Goal: Task Accomplishment & Management: Manage account settings

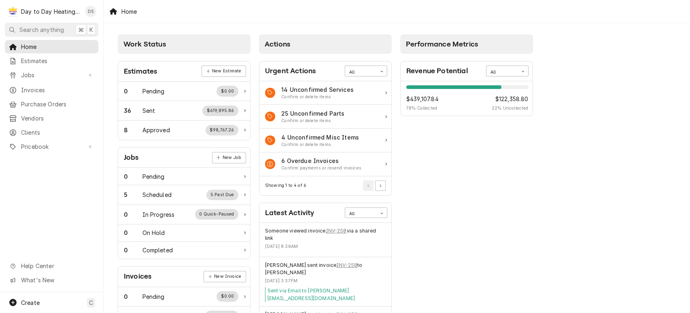
click at [588, 124] on div "Work Status Estimates New Estimate 0 Pending $0.00 36 Sent $619,895.86 8 Approv…" at bounding box center [397, 251] width 587 height 456
click at [573, 155] on div "Work Status Estimates New Estimate 0 Pending $0.00 36 Sent $619,895.86 8 Approv…" at bounding box center [397, 251] width 587 height 456
click at [47, 77] on div "Jobs" at bounding box center [51, 75] width 90 height 10
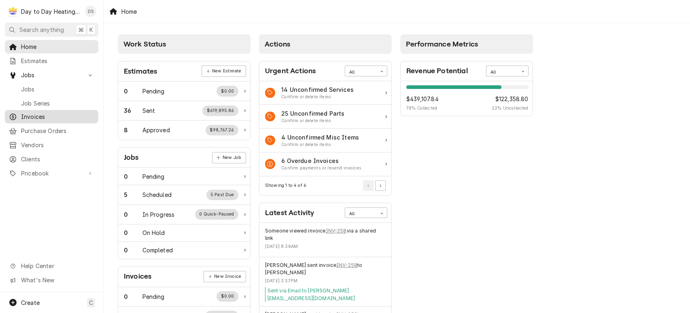
click at [49, 114] on span "Invoices" at bounding box center [57, 117] width 73 height 9
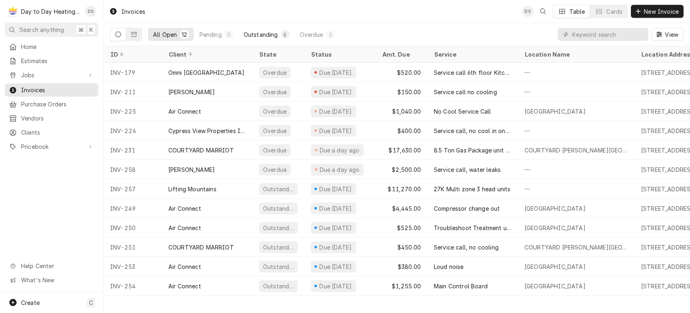
click at [279, 36] on button "Outstanding 6" at bounding box center [266, 34] width 55 height 13
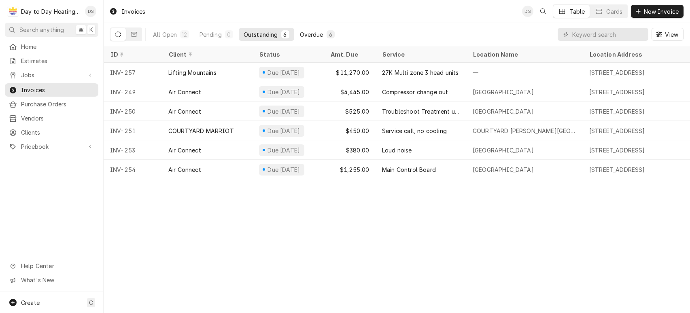
click at [310, 34] on div "Overdue" at bounding box center [311, 34] width 23 height 9
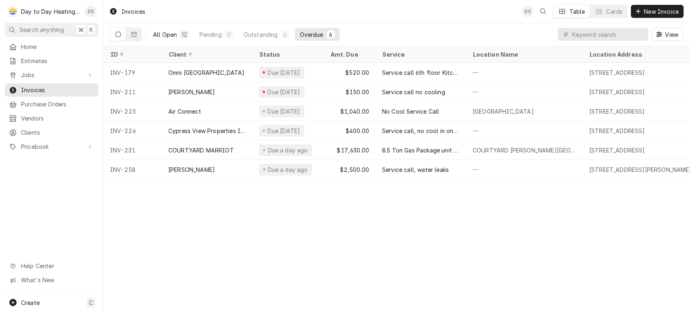
click at [157, 37] on div "All Open" at bounding box center [165, 34] width 24 height 9
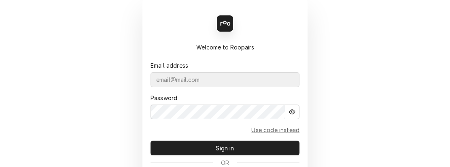
scroll to position [2, 0]
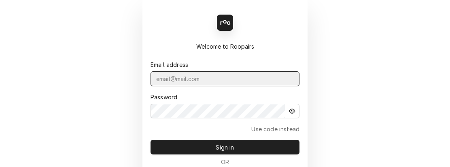
click at [229, 80] on input "Dynamic Content Wrapper" at bounding box center [225, 78] width 149 height 15
type input "[PERSON_NAME][EMAIL_ADDRESS][DOMAIN_NAME]"
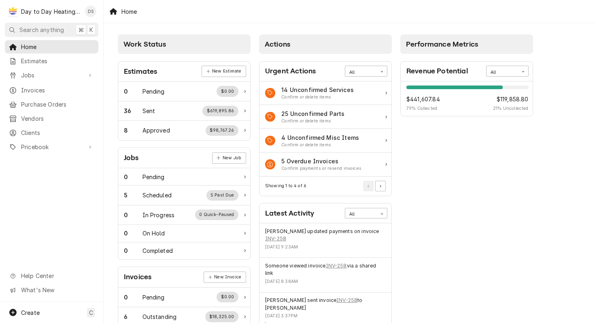
click at [61, 12] on div "Day to Day Heating and Cooling" at bounding box center [51, 11] width 60 height 9
click at [89, 11] on div "David Silvestre's Avatar" at bounding box center [90, 11] width 11 height 11
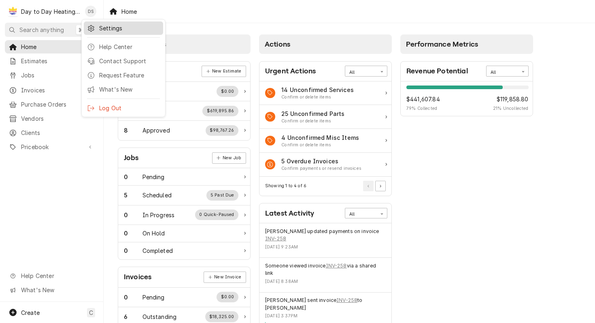
click at [109, 32] on div "Settings" at bounding box center [129, 28] width 61 height 9
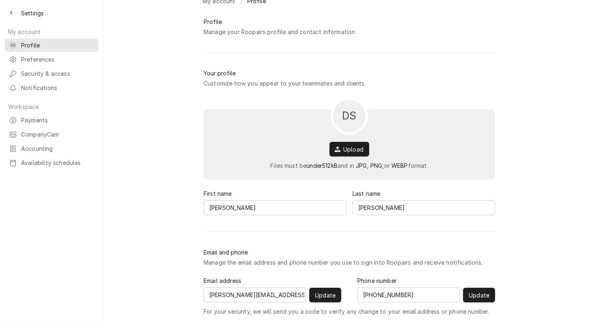
scroll to position [34, 0]
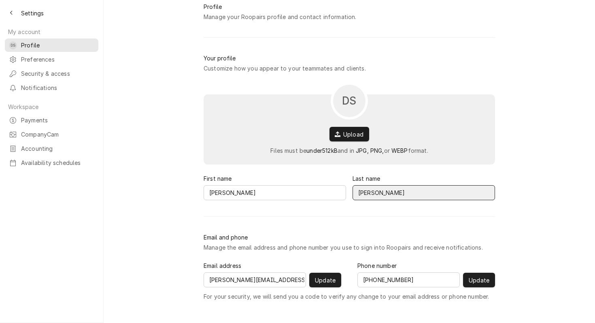
click at [370, 195] on input "Silvestre" at bounding box center [424, 192] width 143 height 15
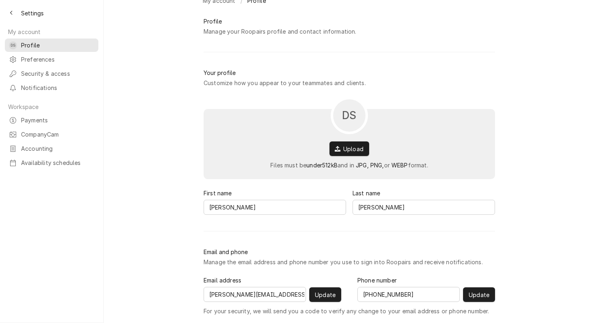
scroll to position [0, 0]
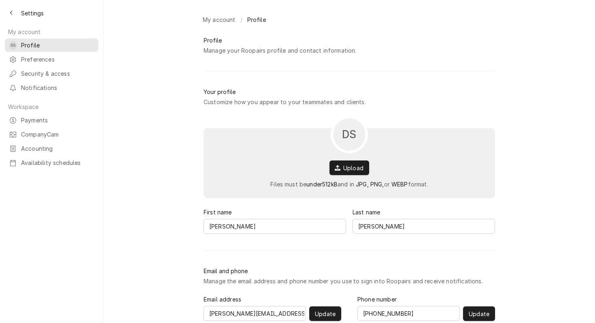
click at [213, 19] on div "My account /" at bounding box center [221, 19] width 43 height 13
click at [214, 21] on div "My account /" at bounding box center [221, 19] width 43 height 13
click at [213, 19] on div "My account /" at bounding box center [221, 19] width 43 height 13
click at [36, 71] on span "Security & access" at bounding box center [57, 73] width 73 height 9
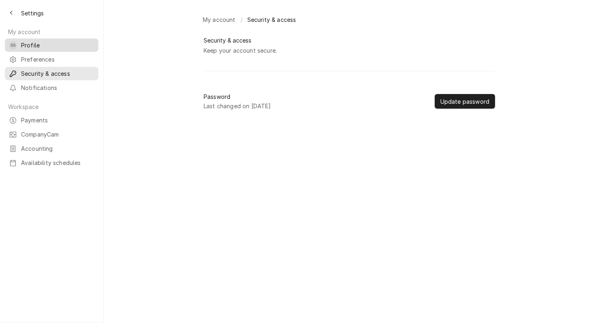
click at [43, 45] on span "Profile" at bounding box center [57, 45] width 73 height 9
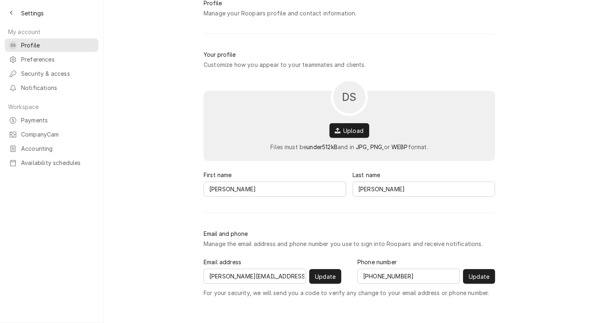
scroll to position [38, 0]
click at [42, 144] on span "Accounting" at bounding box center [57, 148] width 73 height 9
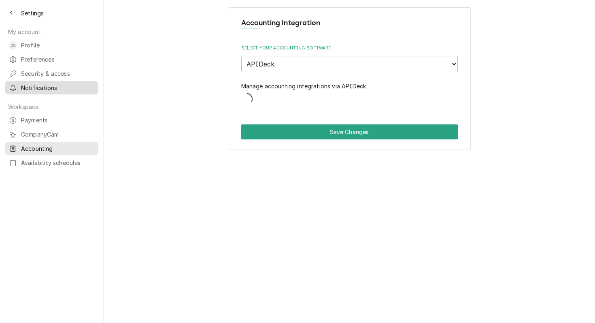
click at [70, 88] on span "Notifications" at bounding box center [57, 87] width 73 height 9
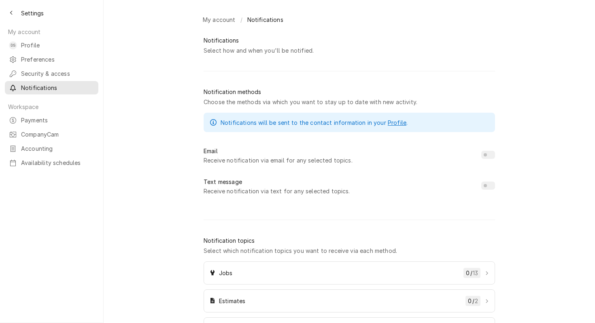
checkbox input "true"
click at [18, 13] on div "Settings" at bounding box center [51, 9] width 103 height 19
click at [14, 12] on div "Back to previous page" at bounding box center [11, 13] width 8 height 8
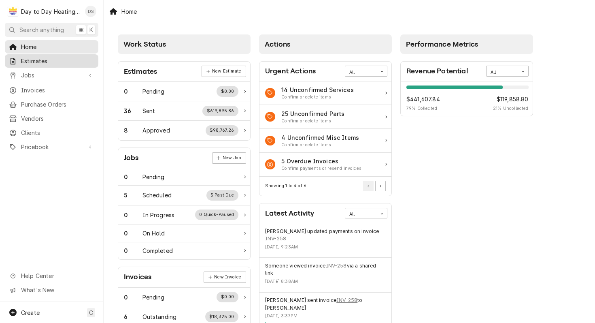
click at [64, 59] on span "Estimates" at bounding box center [57, 61] width 73 height 9
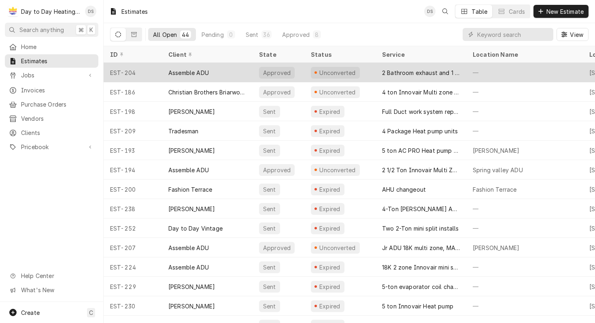
click at [217, 66] on div "Assemble ADU" at bounding box center [207, 72] width 91 height 19
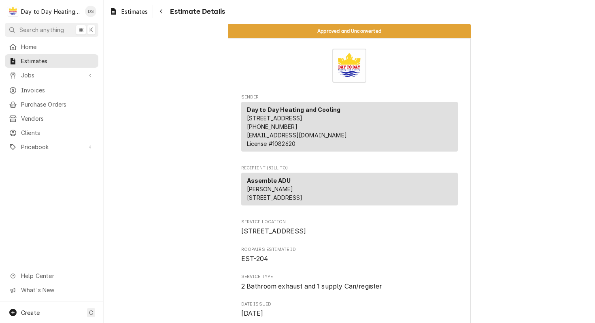
scroll to position [6, 0]
click at [243, 116] on div "Day to Day Heating and Cooling [STREET_ADDRESS] (888) 212-5616 [EMAIL_ADDRESS][…" at bounding box center [349, 126] width 217 height 50
click at [247, 116] on span "[STREET_ADDRESS]" at bounding box center [275, 117] width 56 height 7
drag, startPoint x: 243, startPoint y: 116, endPoint x: 314, endPoint y: 127, distance: 71.3
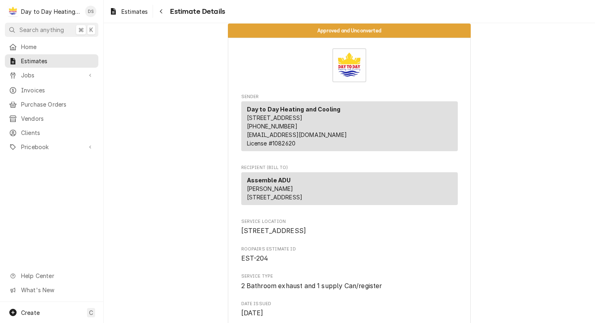
click at [314, 127] on p "Day to Day Heating and Cooling [STREET_ADDRESS] (888) 212-5616 [EMAIL_ADDRESS][…" at bounding box center [297, 126] width 100 height 43
copy span "[STREET_ADDRESS]"
